Goal: Transaction & Acquisition: Purchase product/service

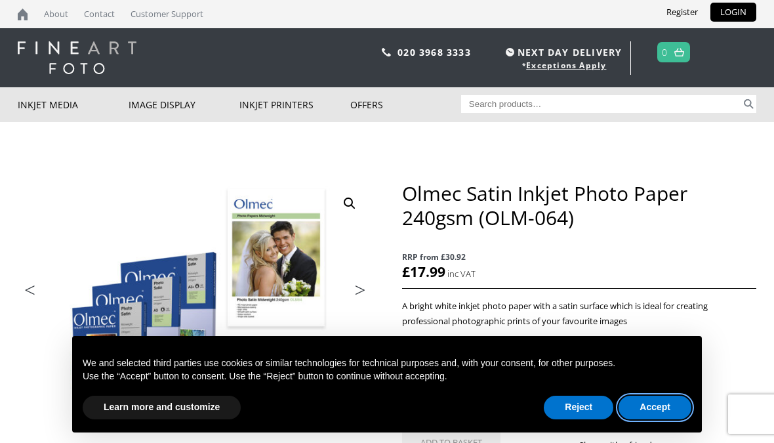
click at [644, 410] on button "Accept" at bounding box center [654, 407] width 73 height 24
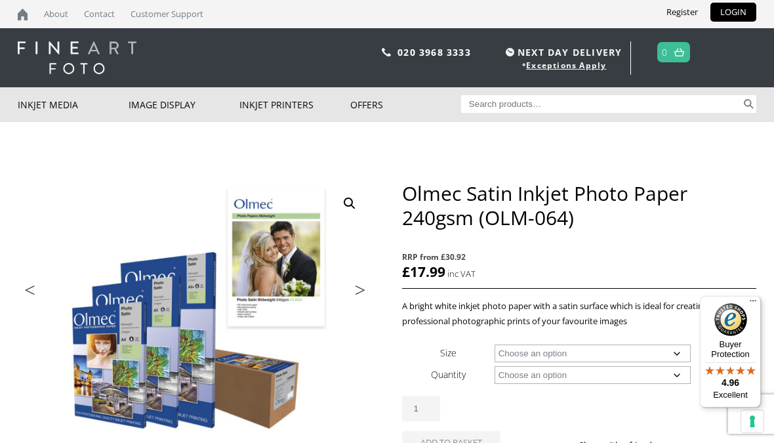
click at [511, 351] on select "Choose an option A4 Sheet A3 Sheet A3+ Sheet A2 Sheet 17" Wide Roll 24" Wide Ro…" at bounding box center [592, 353] width 197 height 18
select select "a3-sheet-2"
click at [187, 281] on img at bounding box center [369, 440] width 702 height 518
click at [355, 294] on link "Next" at bounding box center [354, 293] width 37 height 12
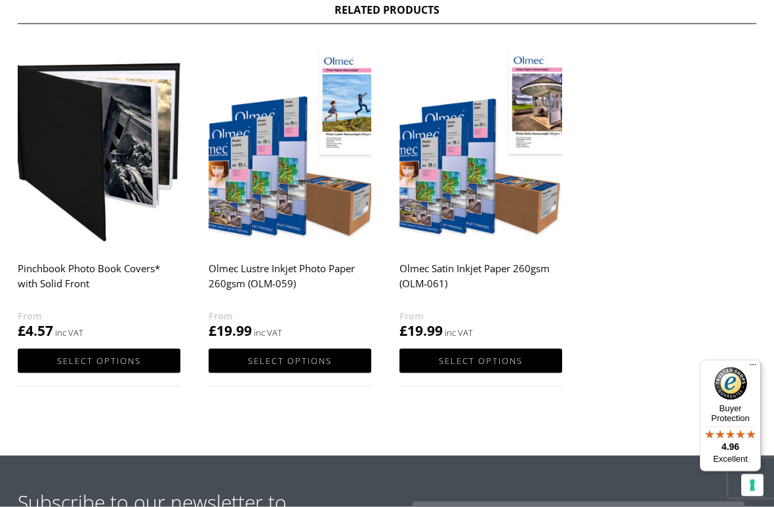
scroll to position [741, 0]
click at [258, 363] on link "Select options" at bounding box center [289, 361] width 163 height 24
click at [234, 368] on link "Select options" at bounding box center [289, 361] width 163 height 24
click at [268, 349] on link "Select options" at bounding box center [289, 361] width 163 height 24
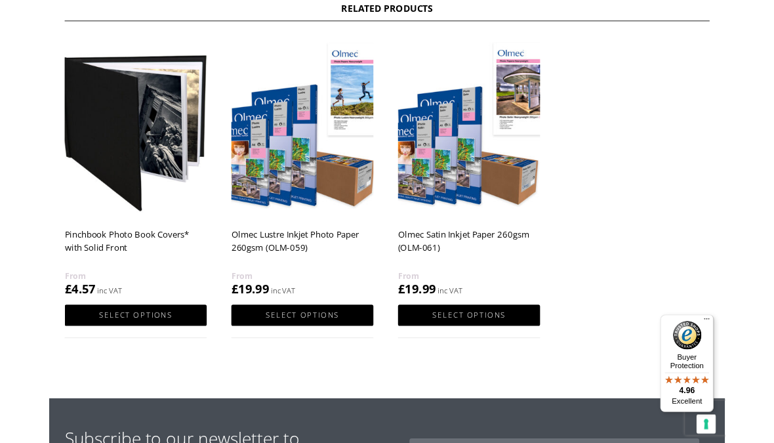
scroll to position [767, 0]
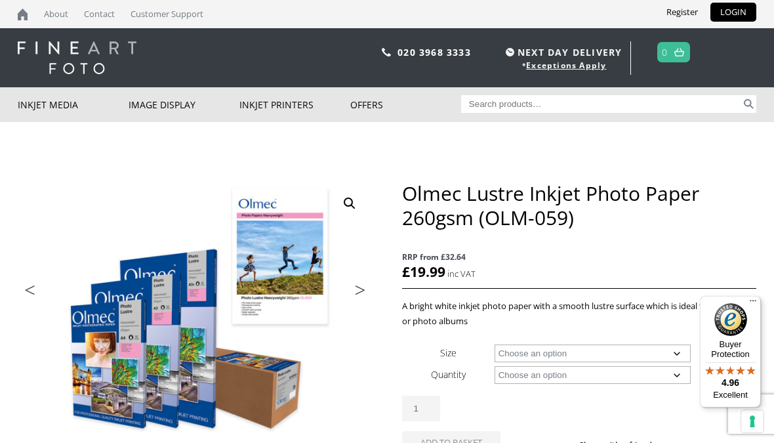
click at [502, 375] on select "Choose an option 50 Sheets 30m" at bounding box center [592, 375] width 197 height 18
select select "50-sheets"
click at [500, 353] on select "Choose an option A4 Sheet A3 Sheet A3+ Sheet A2 Sheet" at bounding box center [592, 353] width 197 height 18
select select "a4-sheet"
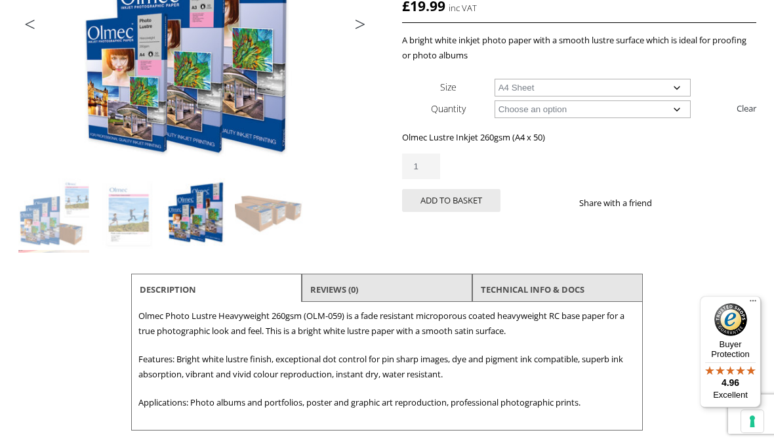
scroll to position [253, 0]
